Goal: Check status

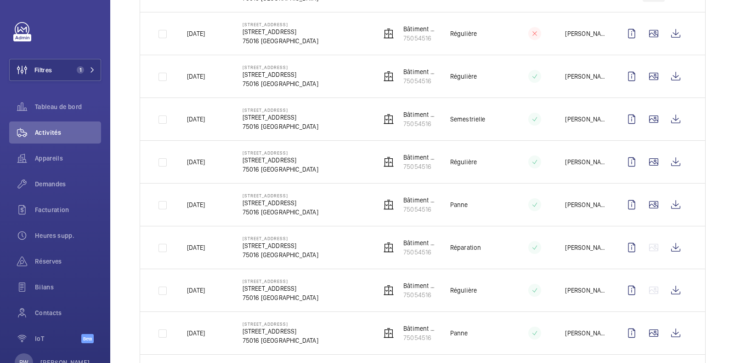
scroll to position [861, 0]
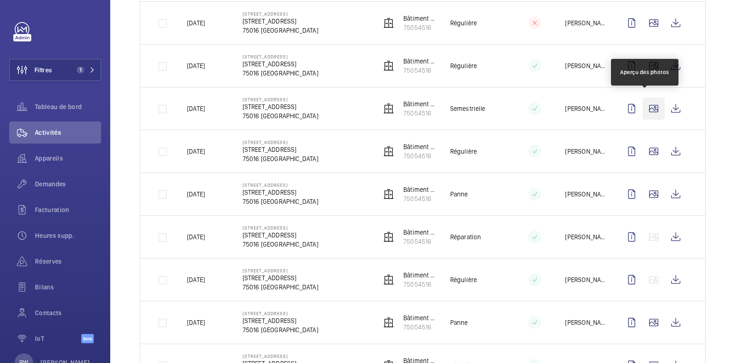
click at [643, 104] on wm-front-icon-button at bounding box center [654, 108] width 22 height 22
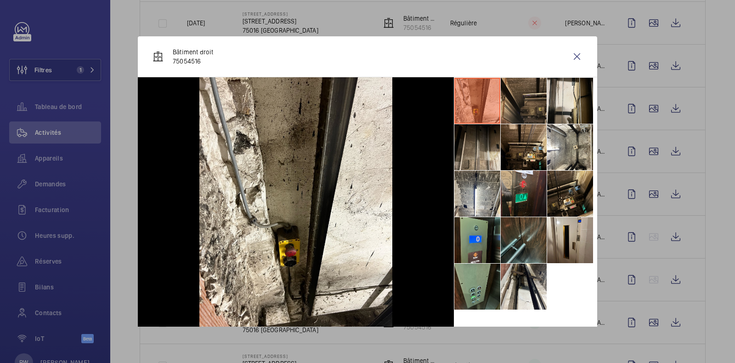
click at [517, 106] on li at bounding box center [524, 101] width 46 height 46
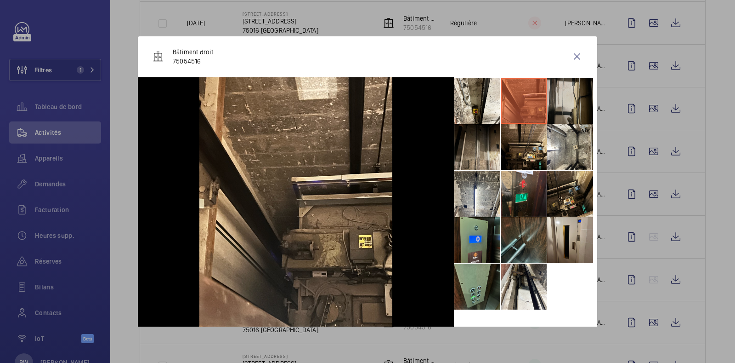
click at [556, 103] on li at bounding box center [570, 101] width 46 height 46
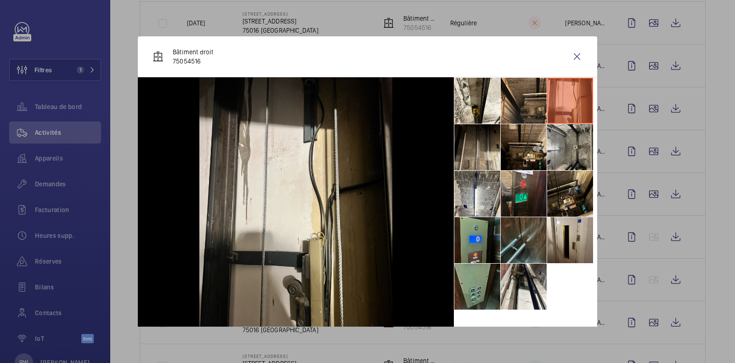
click at [561, 153] on li at bounding box center [570, 147] width 46 height 46
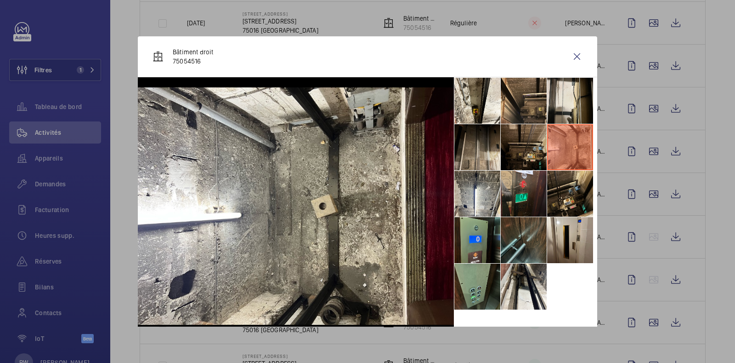
click at [524, 152] on li at bounding box center [524, 147] width 46 height 46
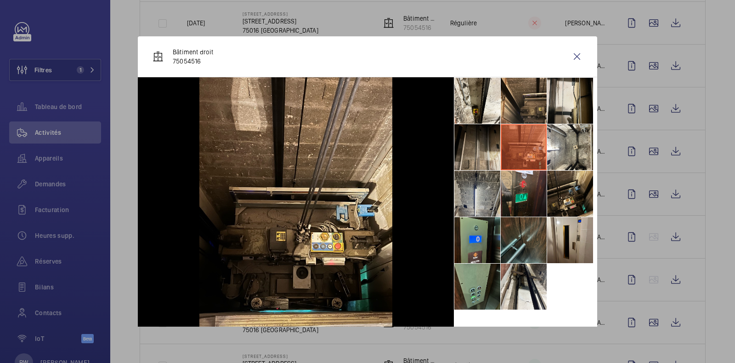
click at [470, 195] on li at bounding box center [477, 193] width 46 height 46
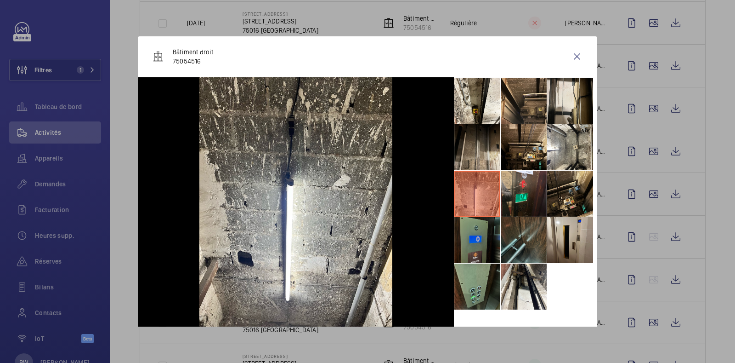
click at [472, 238] on li at bounding box center [477, 240] width 46 height 46
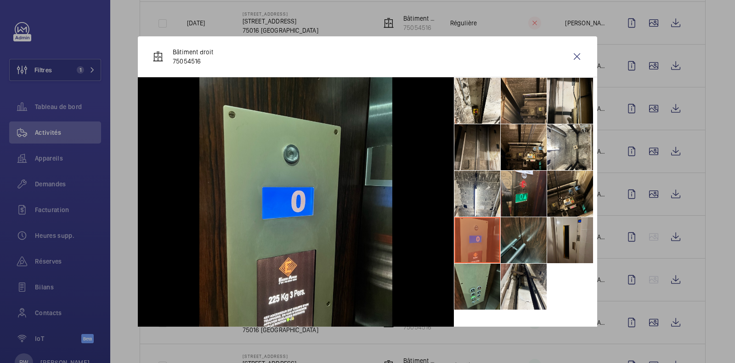
drag, startPoint x: 518, startPoint y: 239, endPoint x: 547, endPoint y: 235, distance: 29.2
click at [518, 239] on li at bounding box center [524, 240] width 46 height 46
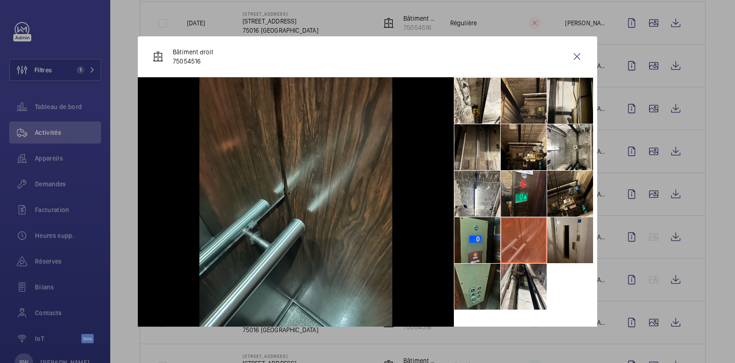
click at [554, 235] on li at bounding box center [570, 240] width 46 height 46
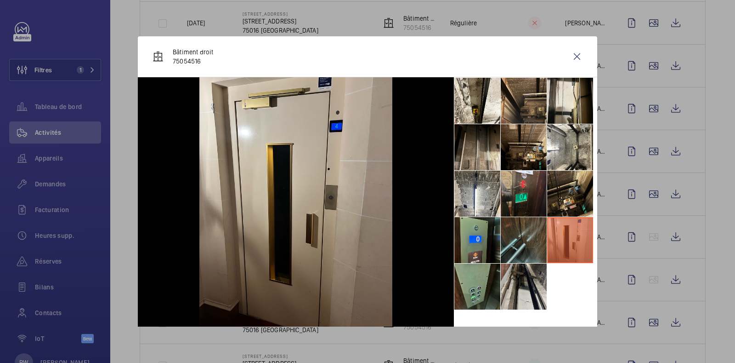
click at [511, 290] on li at bounding box center [524, 286] width 46 height 46
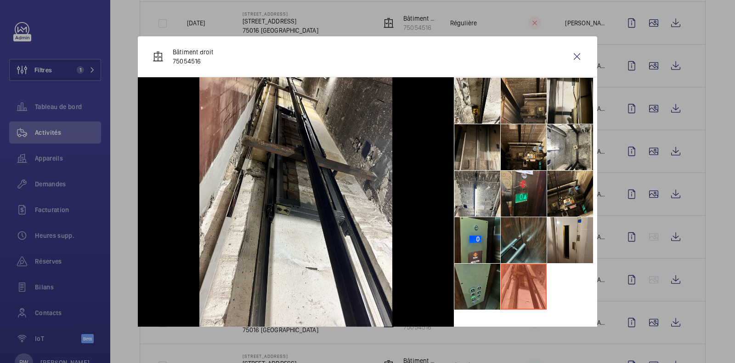
click at [464, 293] on li at bounding box center [477, 286] width 46 height 46
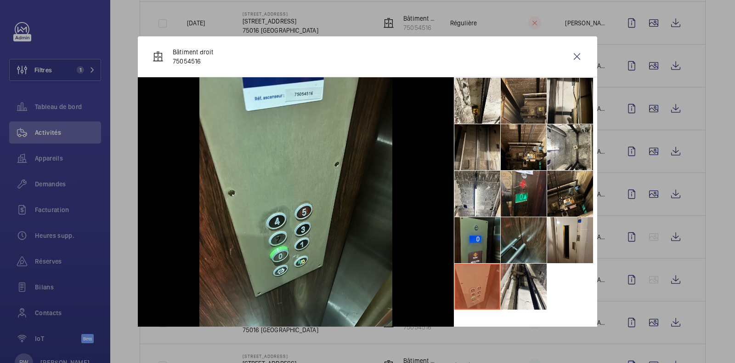
click at [471, 244] on li at bounding box center [477, 240] width 46 height 46
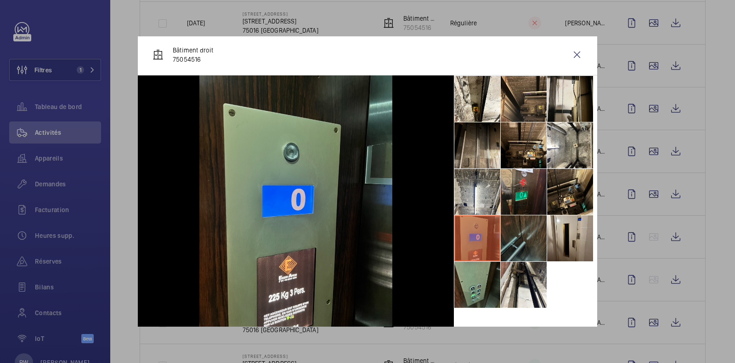
scroll to position [0, 0]
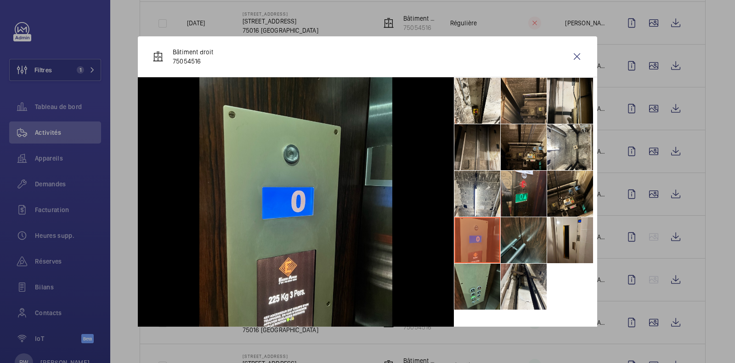
click at [515, 153] on li at bounding box center [524, 147] width 46 height 46
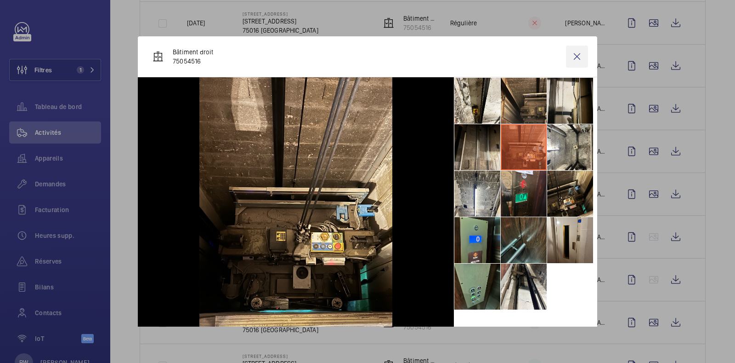
click at [573, 55] on wm-front-icon-button at bounding box center [577, 56] width 22 height 22
